Goal: Find specific page/section: Find specific page/section

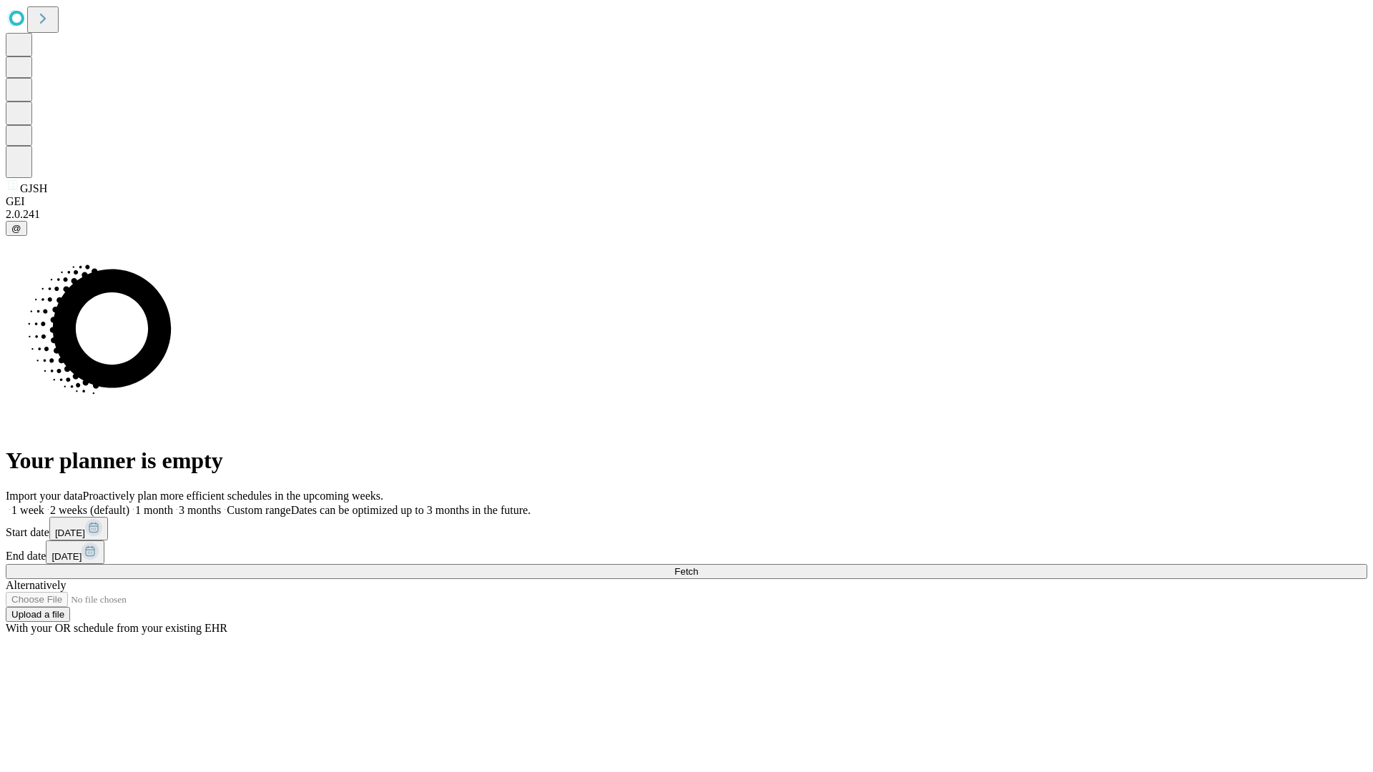
click at [698, 566] on span "Fetch" at bounding box center [686, 571] width 24 height 11
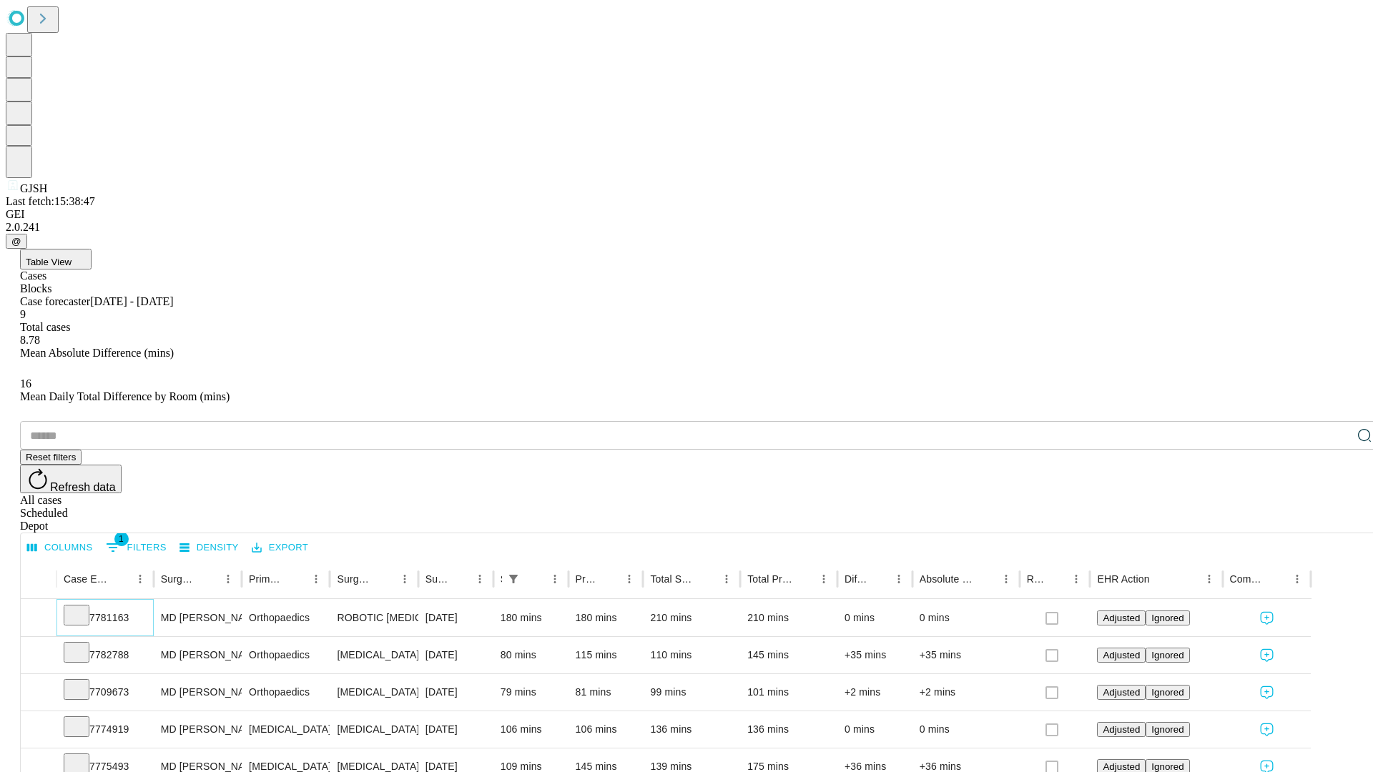
click at [84, 607] on icon at bounding box center [76, 614] width 14 height 14
